Goal: Transaction & Acquisition: Purchase product/service

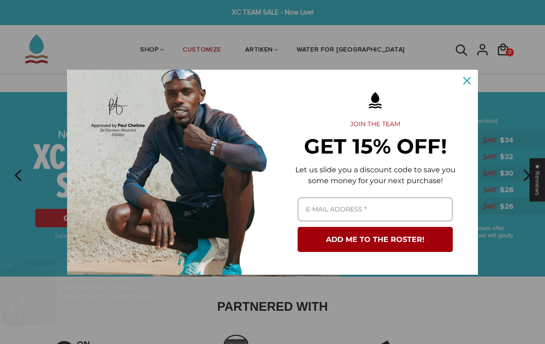
click at [475, 81] on button "Close" at bounding box center [467, 81] width 22 height 22
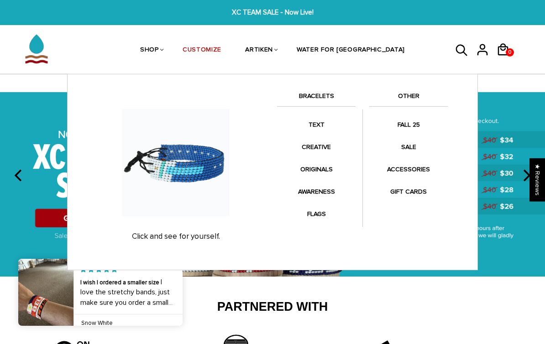
click at [326, 143] on link "CREATIVE" at bounding box center [316, 147] width 78 height 18
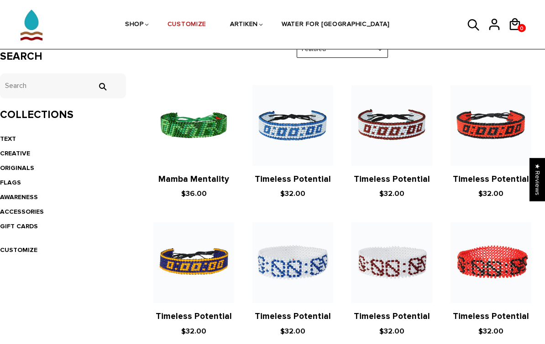
scroll to position [168, 0]
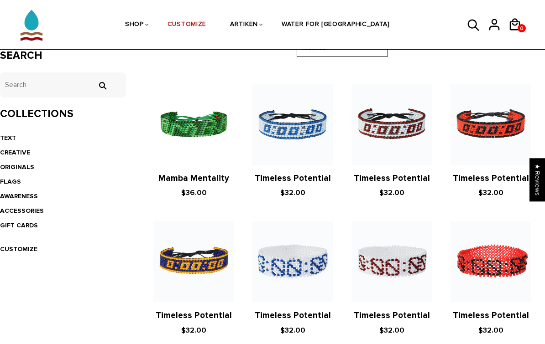
click at [209, 133] on img at bounding box center [193, 124] width 81 height 81
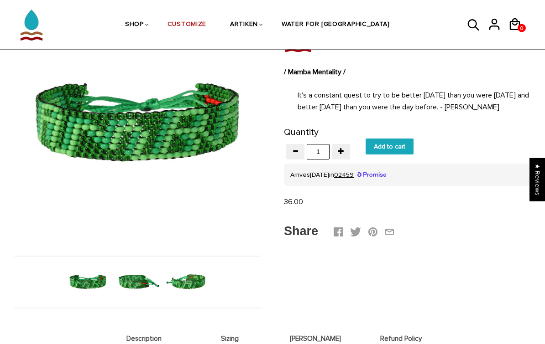
scroll to position [93, 0]
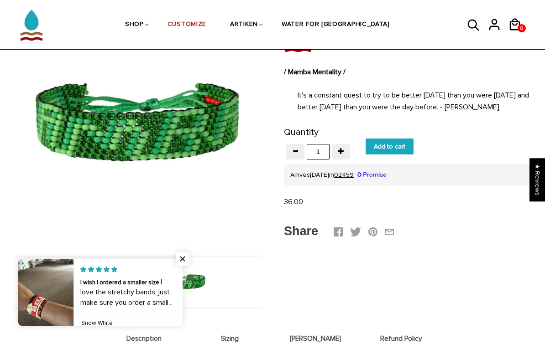
click at [184, 266] on span "Close popup widget" at bounding box center [183, 259] width 14 height 14
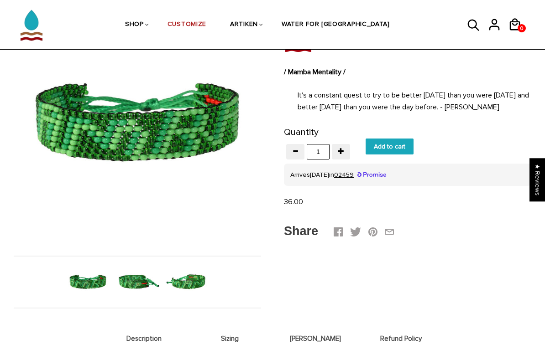
click at [141, 283] on img at bounding box center [137, 283] width 44 height 44
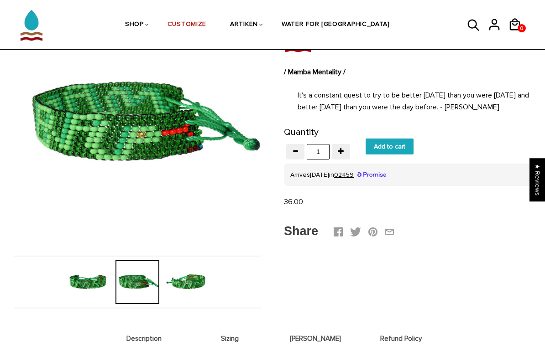
click at [193, 280] on img at bounding box center [187, 283] width 44 height 44
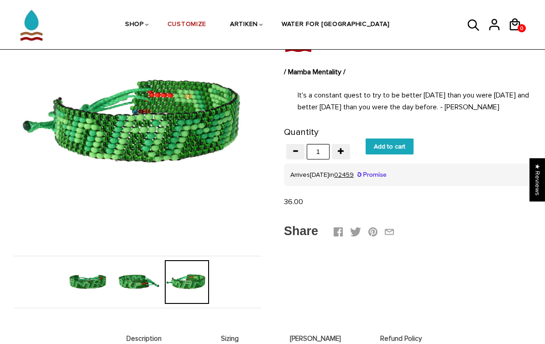
click at [100, 284] on img at bounding box center [88, 283] width 44 height 44
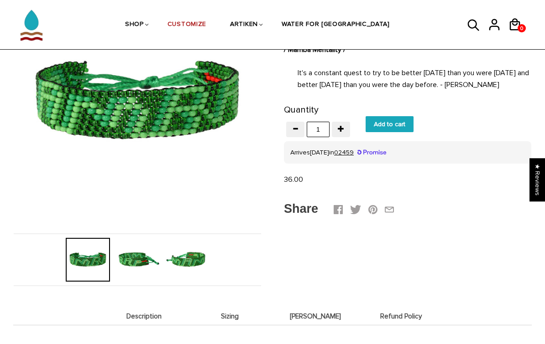
scroll to position [115, 0]
click at [197, 262] on img at bounding box center [187, 261] width 44 height 44
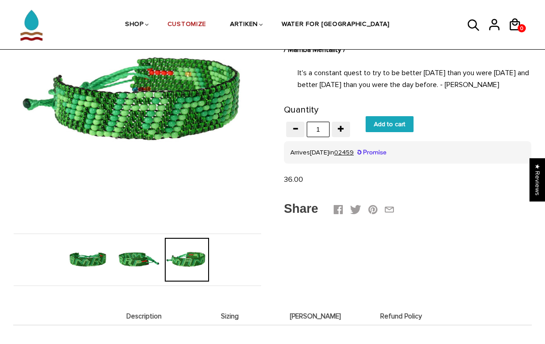
click at [140, 262] on img at bounding box center [137, 260] width 44 height 44
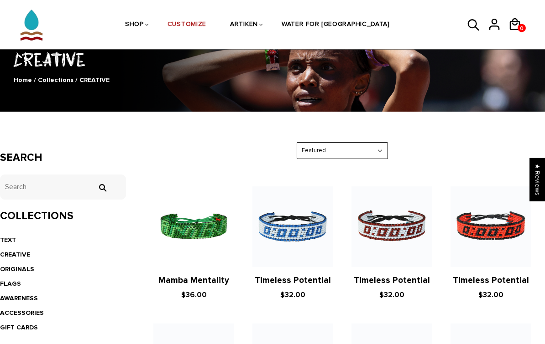
scroll to position [104, 0]
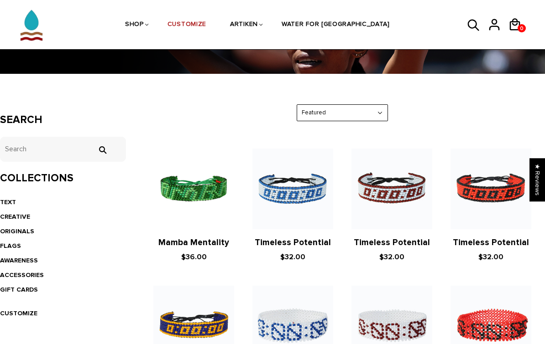
click at [9, 202] on link "TEXT" at bounding box center [8, 202] width 16 height 8
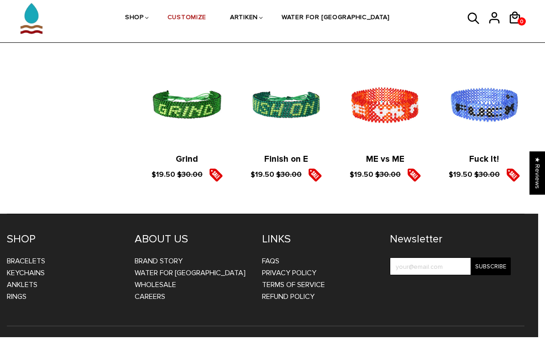
scroll to position [1424, 5]
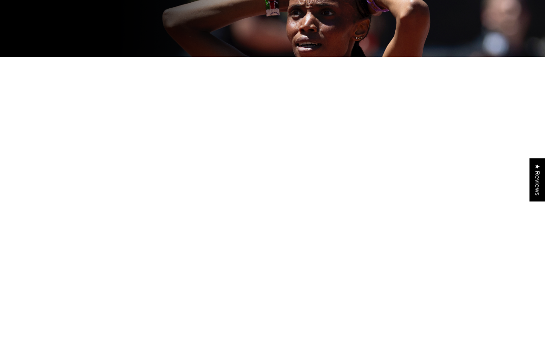
scroll to position [120, 0]
